Goal: Information Seeking & Learning: Learn about a topic

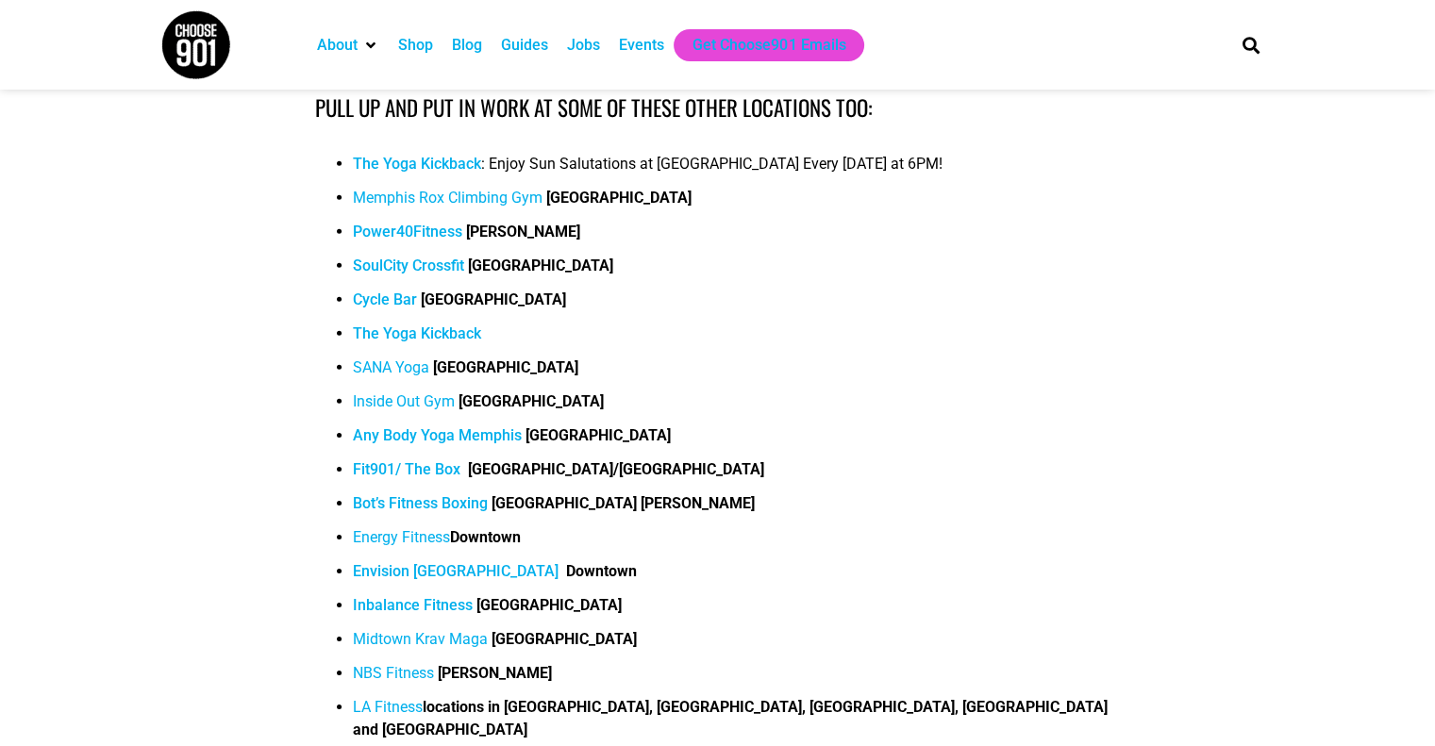
scroll to position [13042, 0]
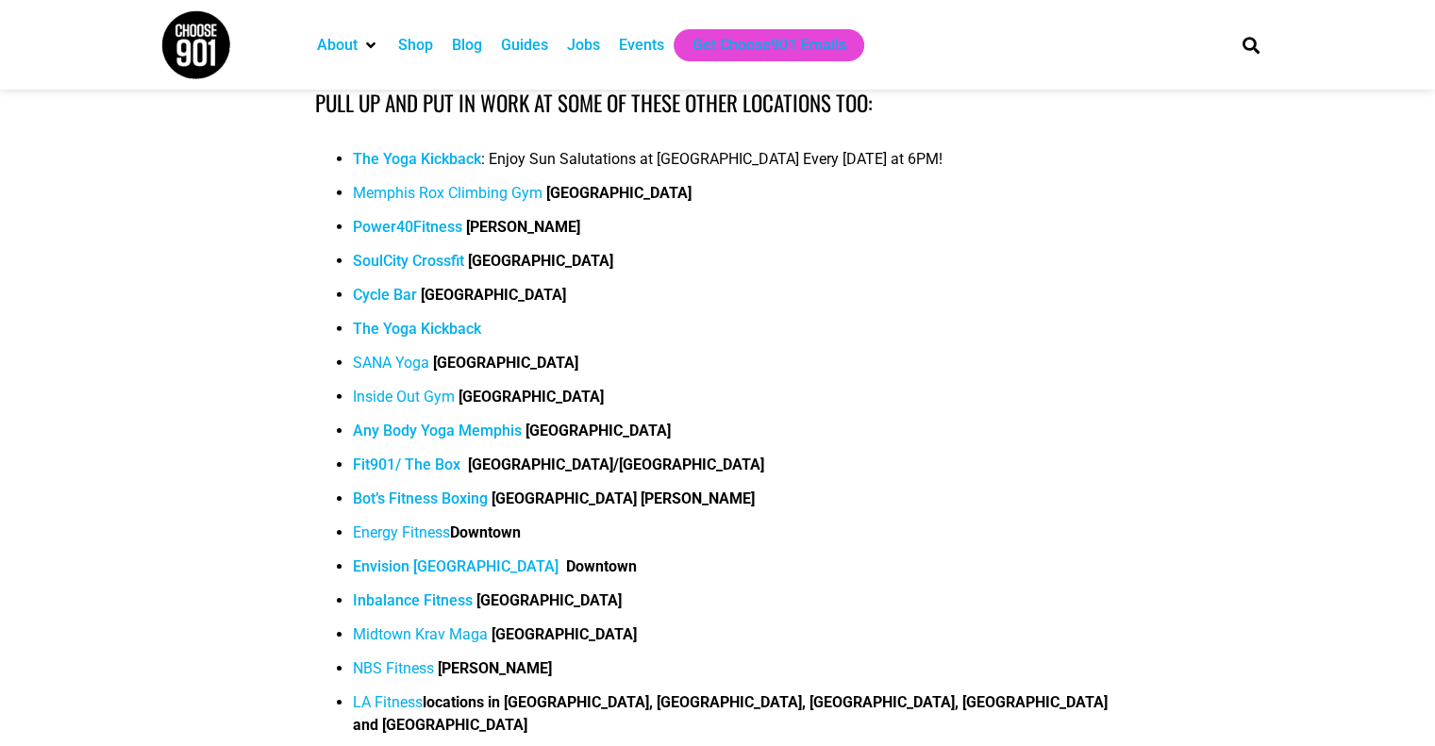
click at [442, 388] on span "Inside Out Gym" at bounding box center [404, 397] width 102 height 18
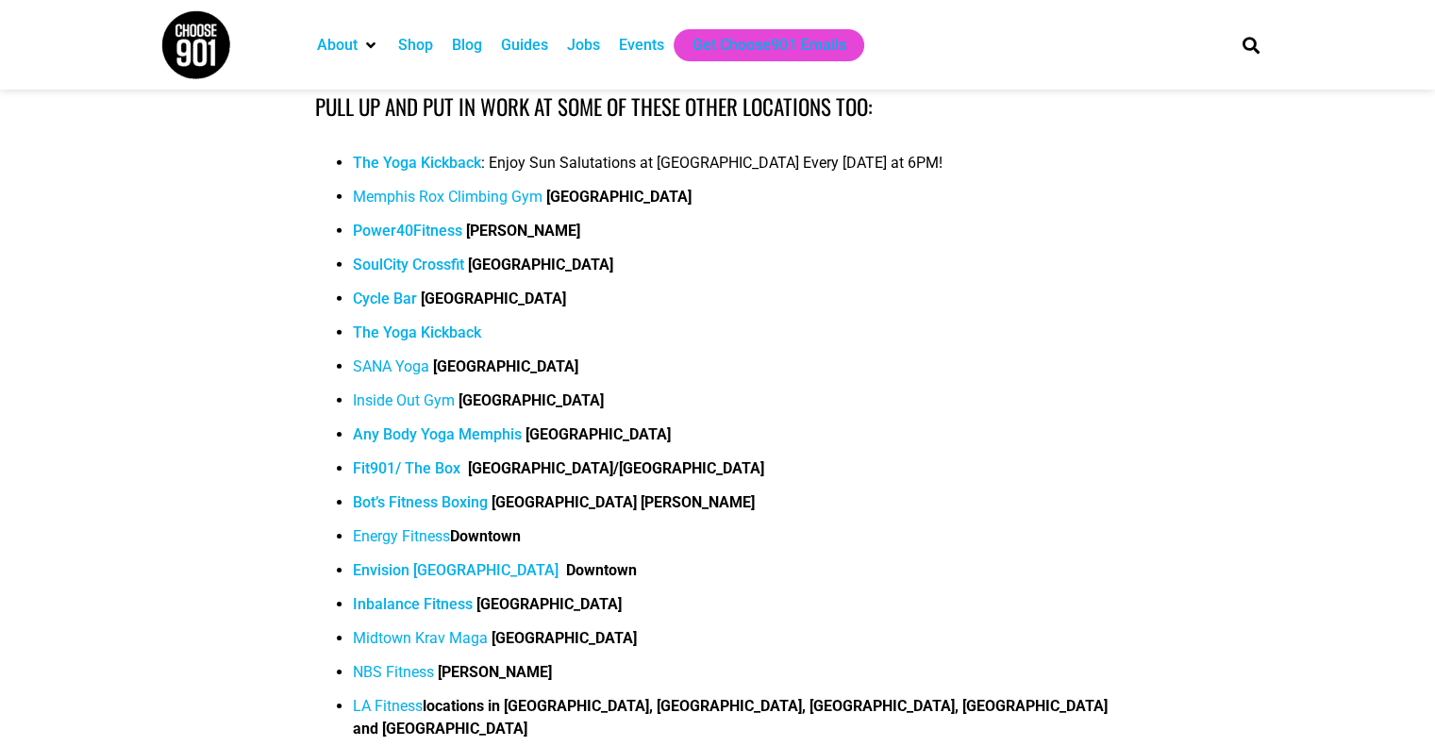
scroll to position [13042, 0]
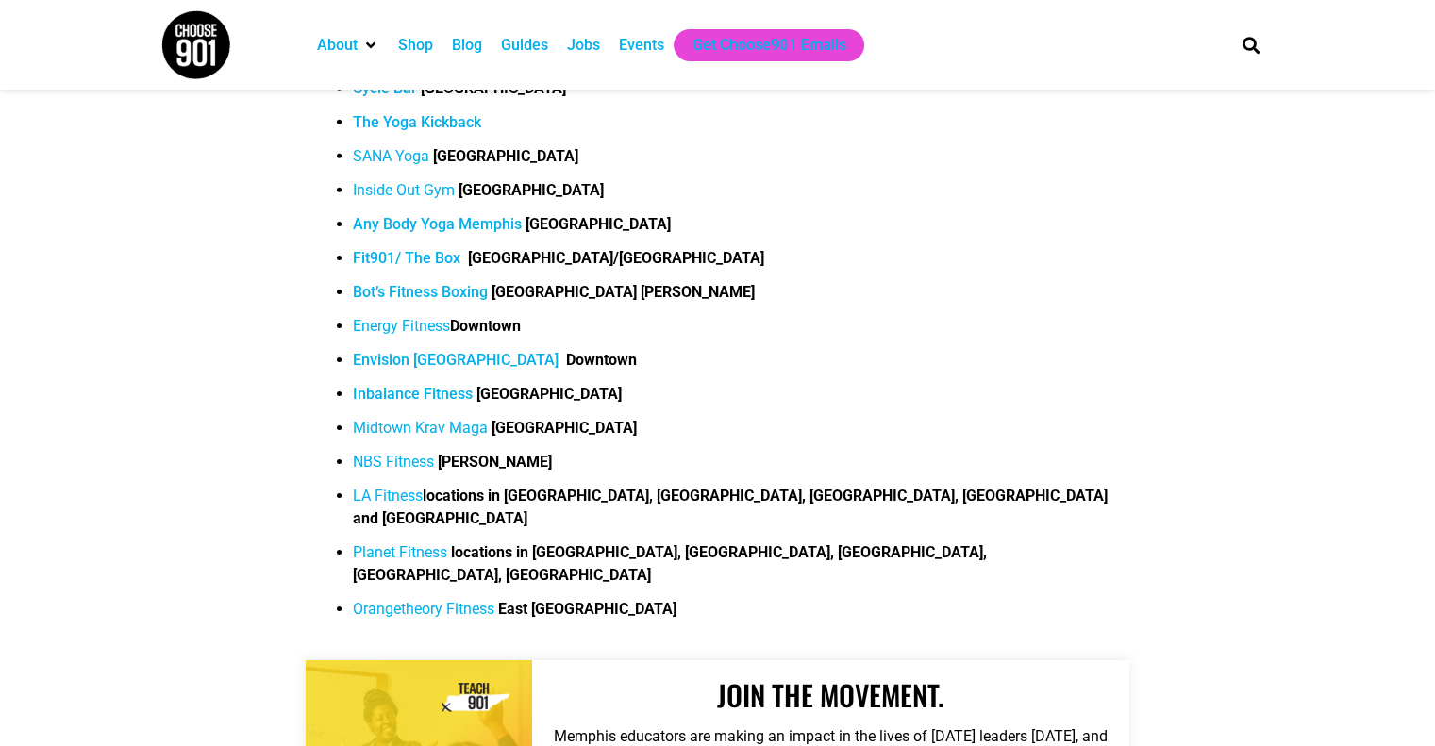
scroll to position [13250, 0]
click at [394, 542] on span "Planet Fitness" at bounding box center [400, 551] width 94 height 18
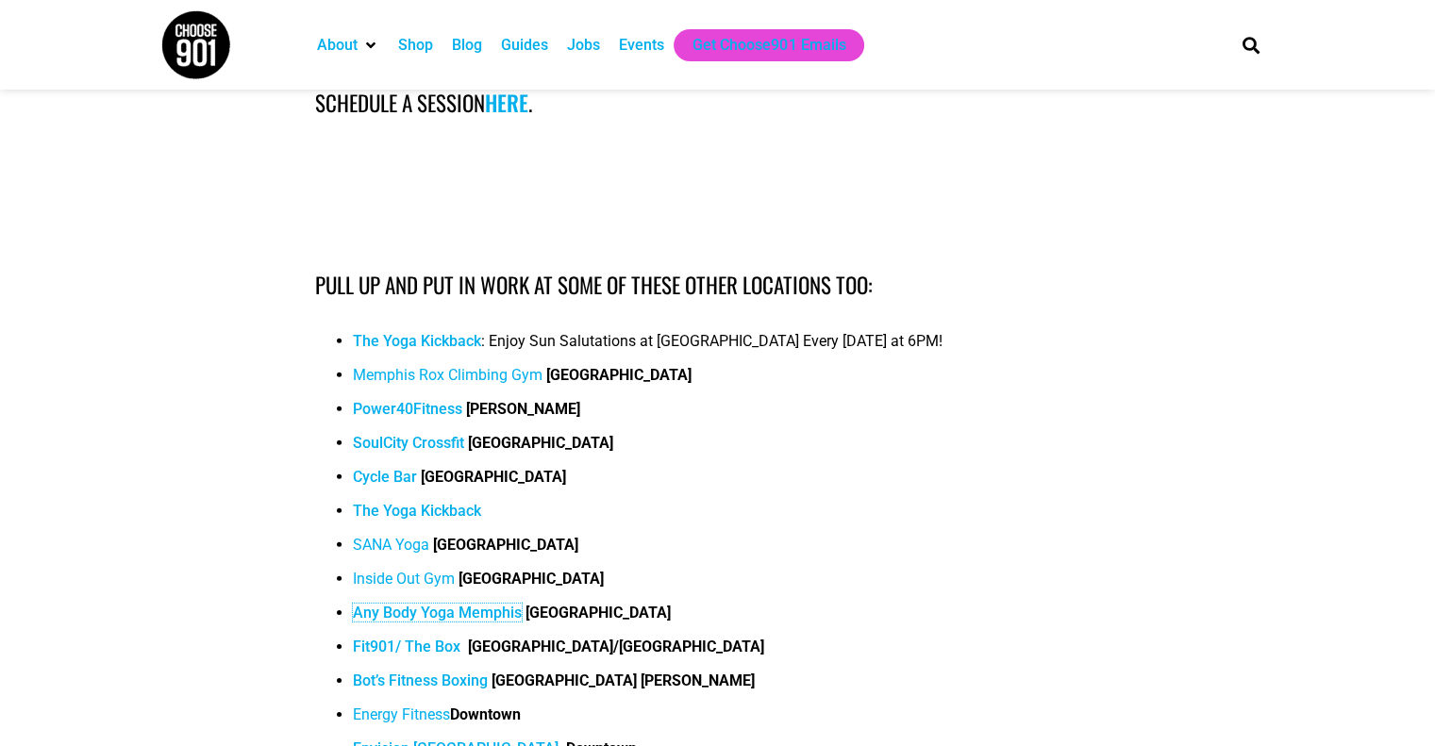
scroll to position [12856, 0]
